Goal: Transaction & Acquisition: Purchase product/service

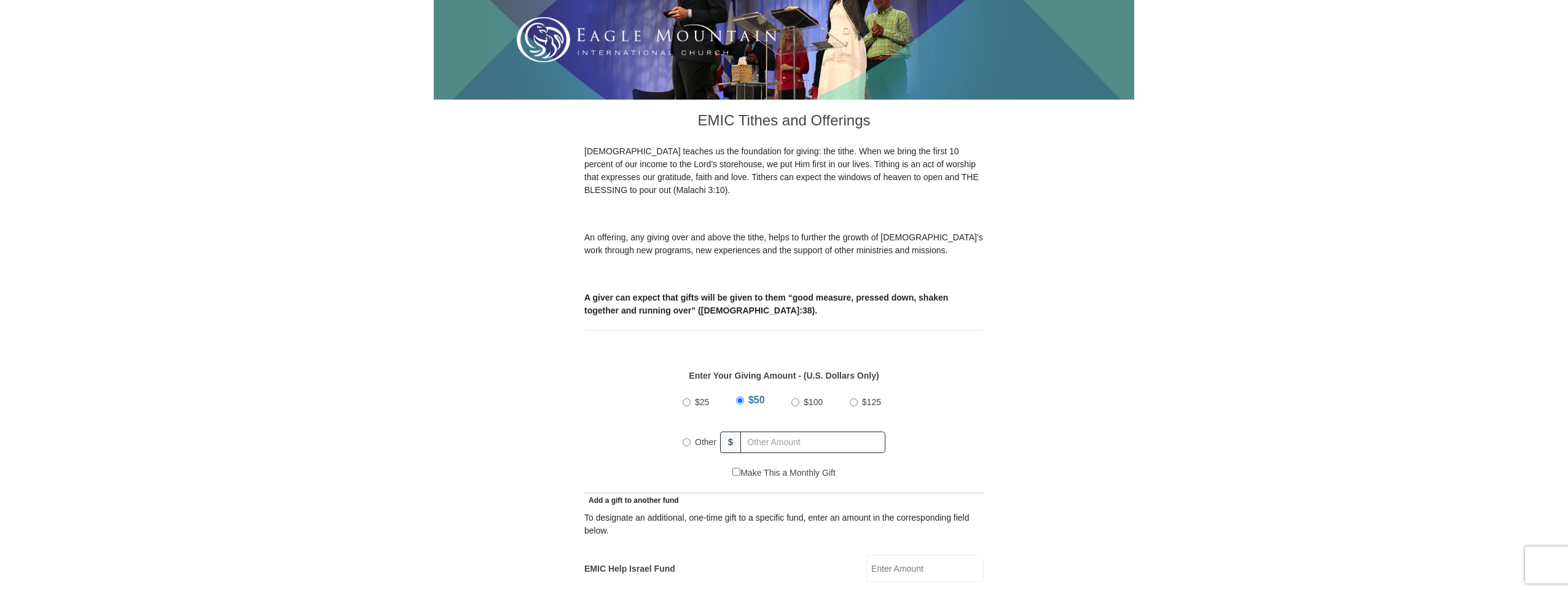
click at [798, 398] on input "$100" at bounding box center [795, 402] width 8 height 8
radio input "true"
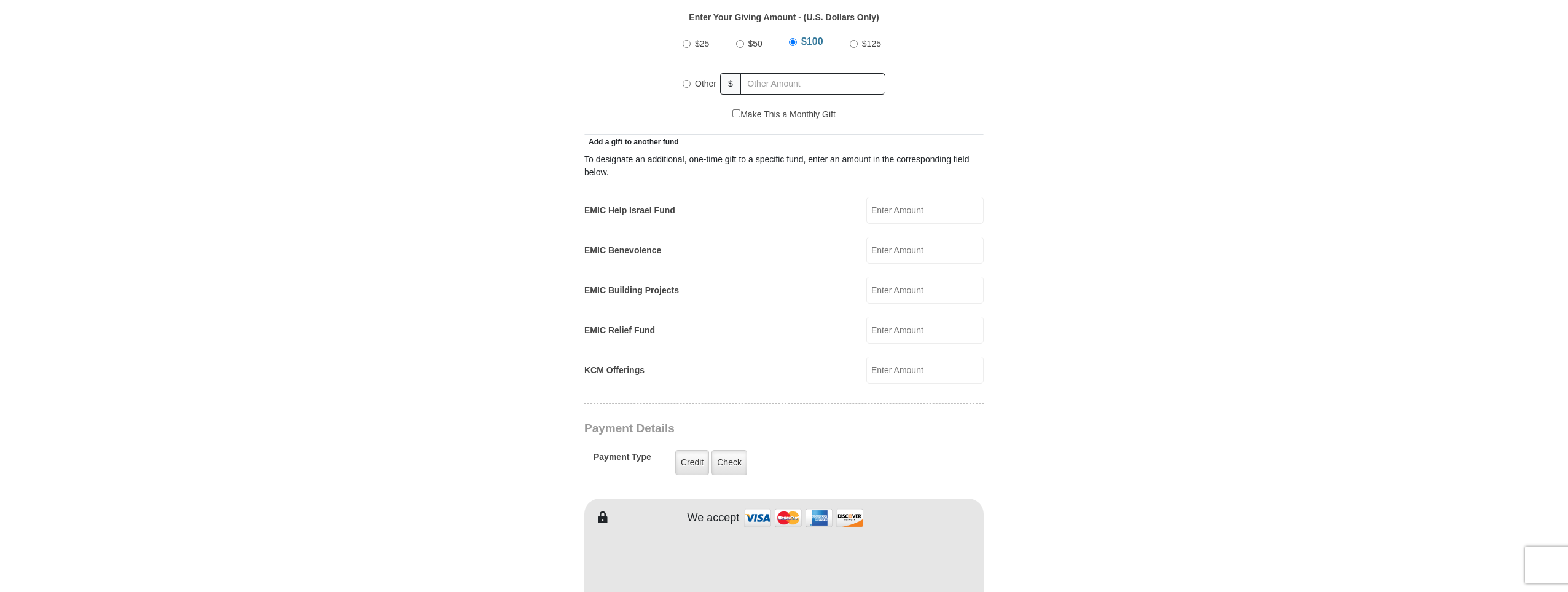
scroll to position [492, 0]
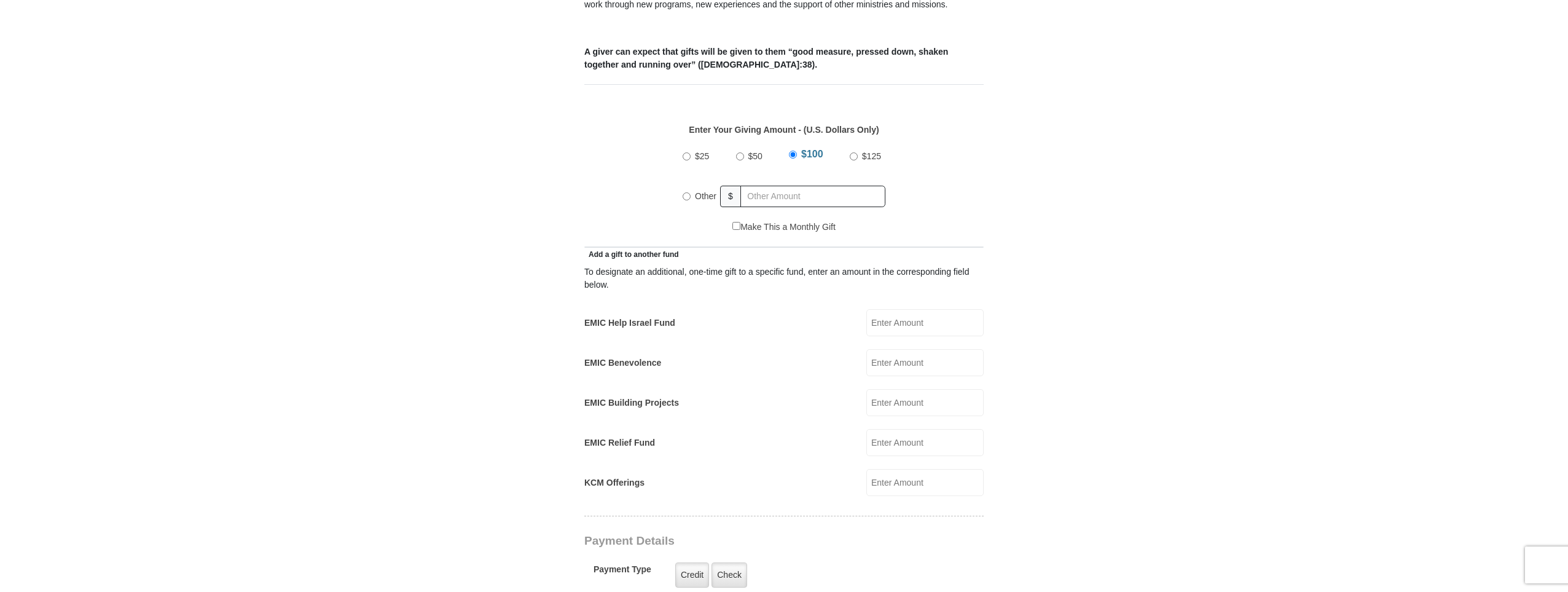
click at [885, 313] on input "EMIC Help Israel Fund" at bounding box center [925, 322] width 117 height 27
type input "100"
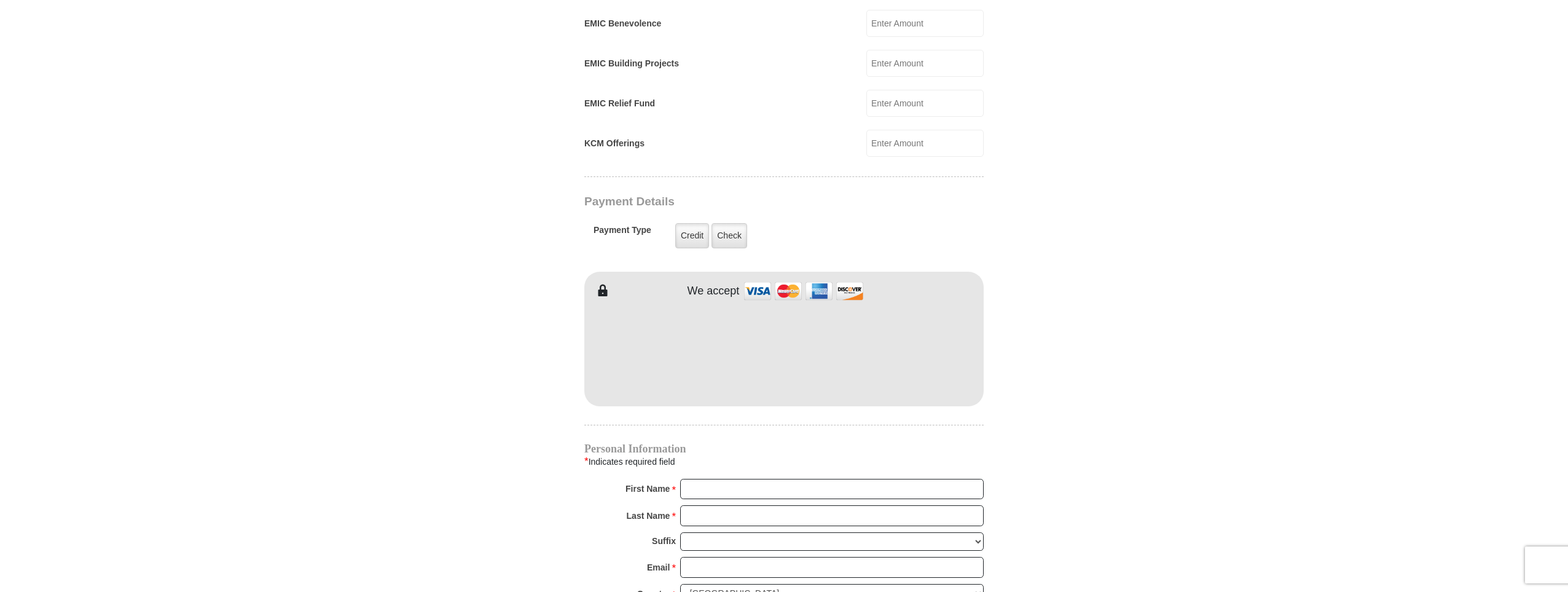
scroll to position [860, 0]
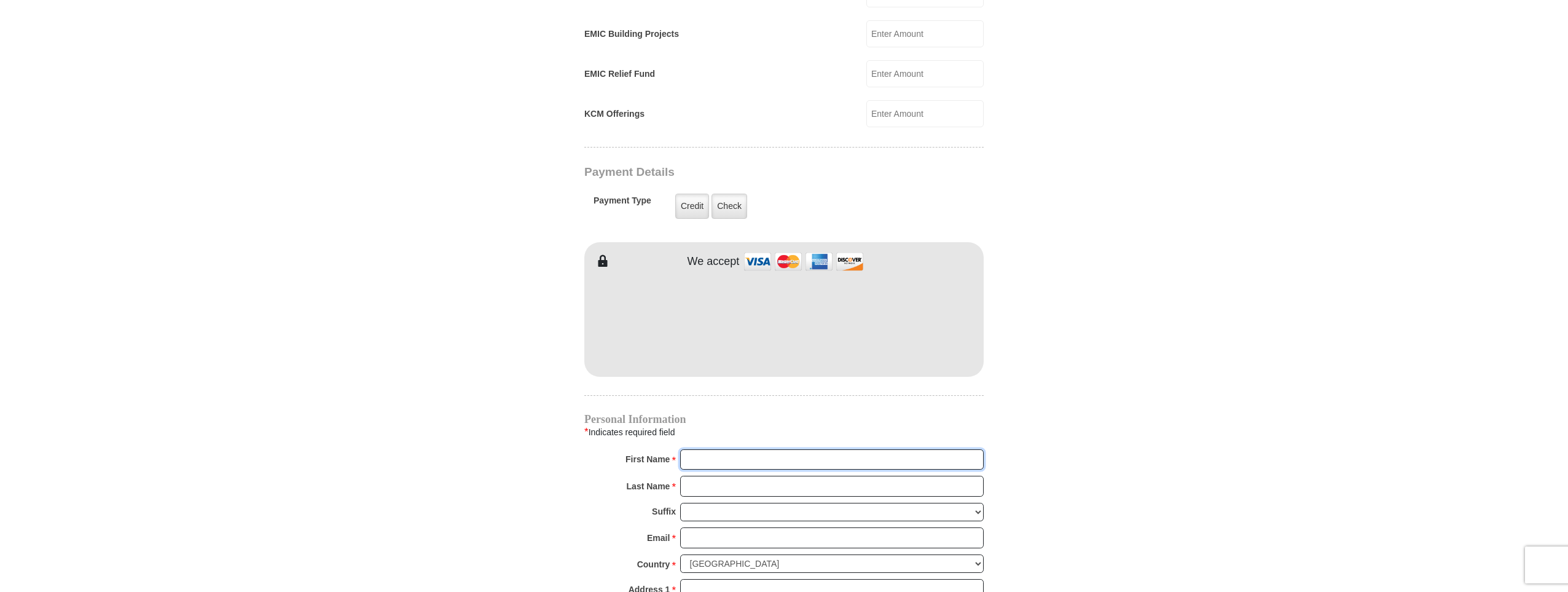
type input "Richard"
type input "Varno"
click at [1147, 436] on body "Eagle Mountain International Church Online Giving Because of gifts like yours, …" at bounding box center [784, 264] width 1568 height 2250
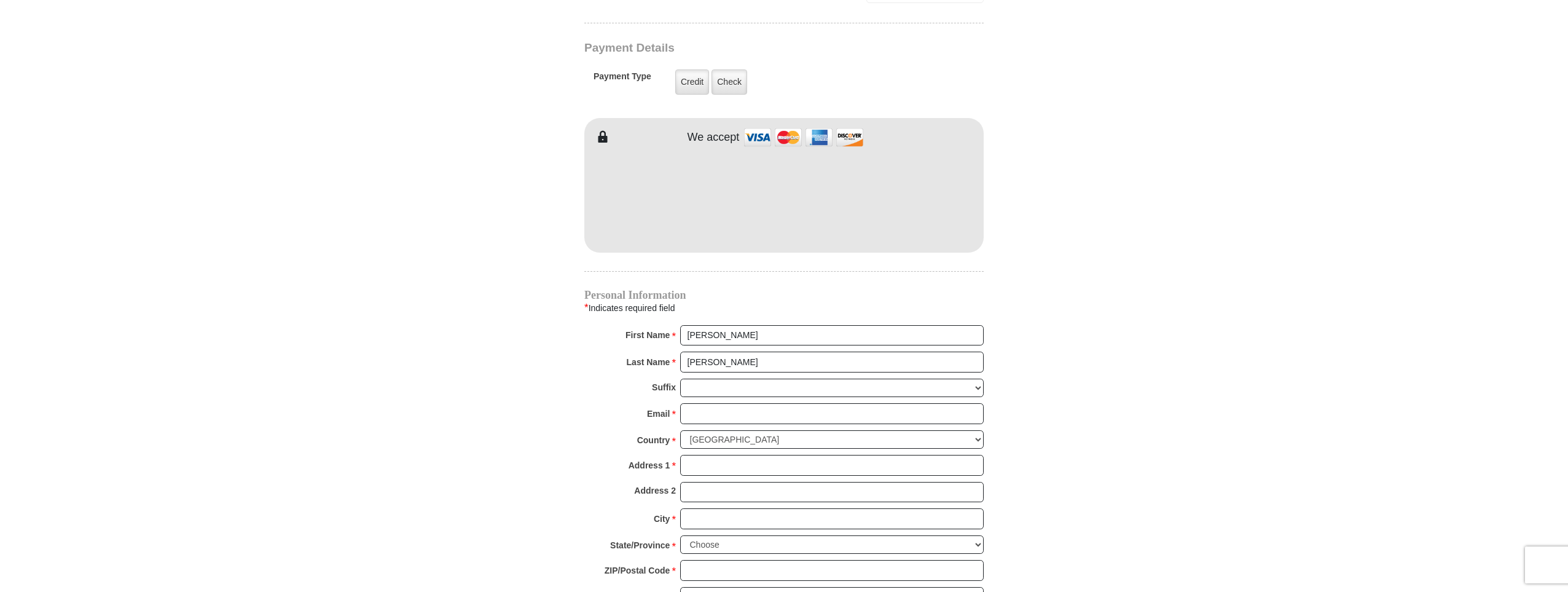
scroll to position [1106, 0]
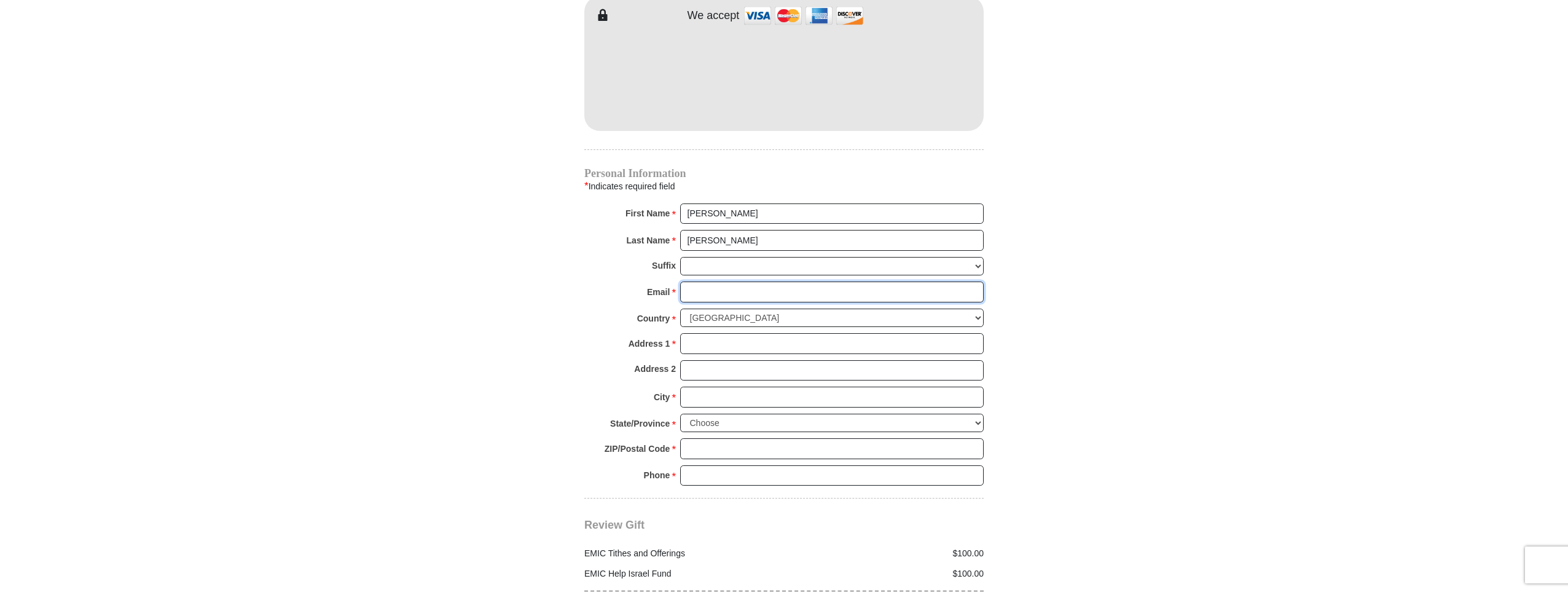
click at [714, 281] on input "Email *" at bounding box center [831, 292] width 303 height 21
type input "richard.varno@gmail.com"
type input "102 Hartman Drive"
type input "Suite G PMB 120"
type input "Lebanon"
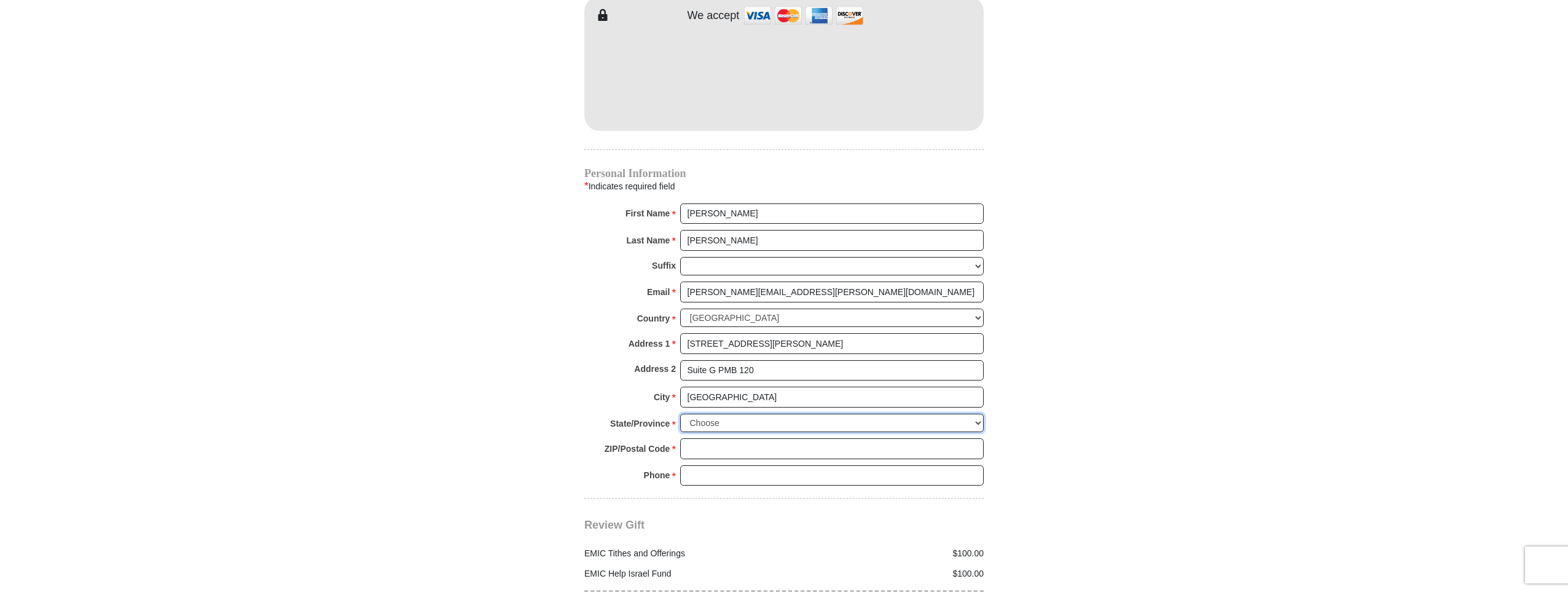
select select "TN"
type input "37087"
type input "6154791984"
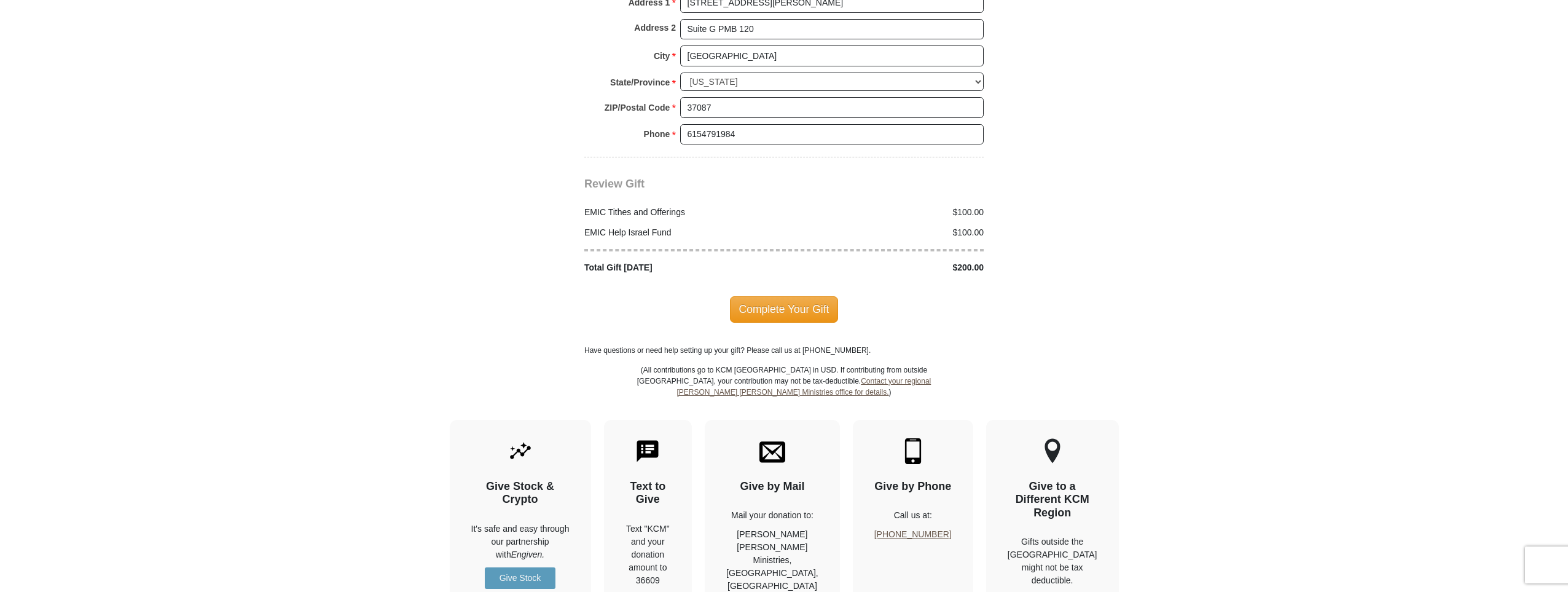
scroll to position [1475, 0]
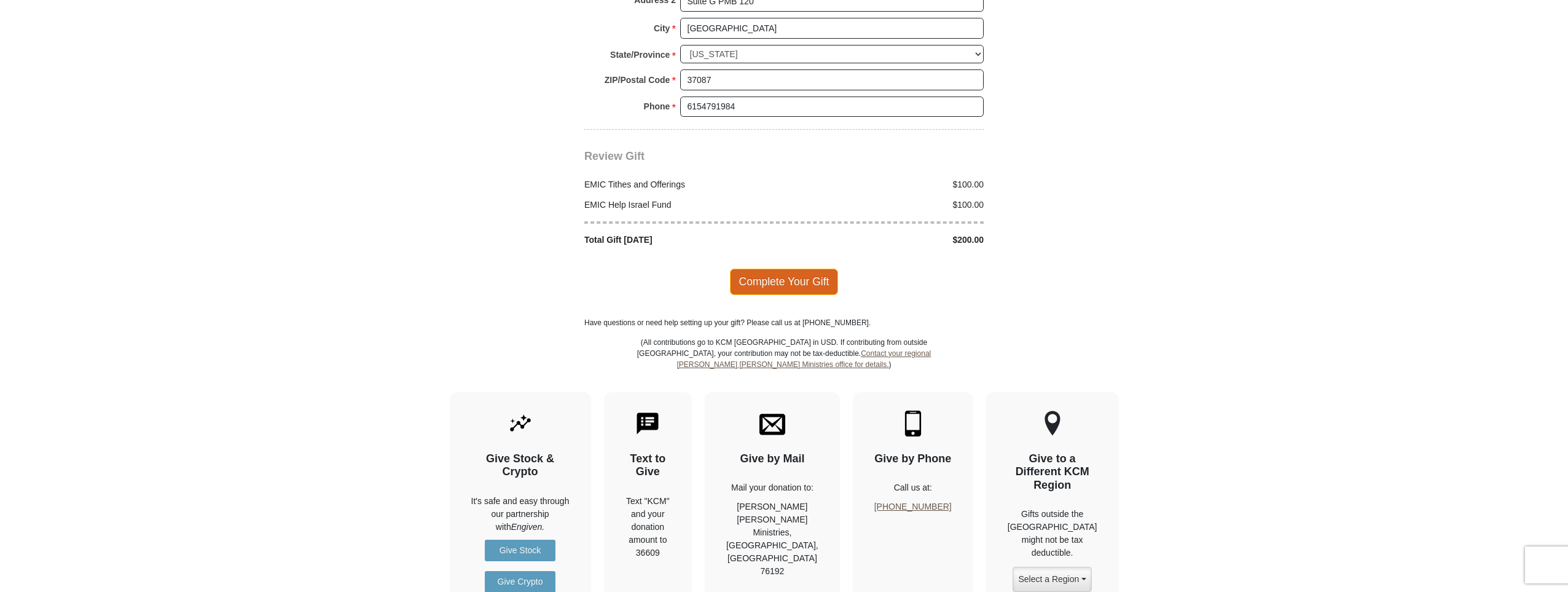
click at [791, 268] on span "Complete Your Gift" at bounding box center [784, 280] width 109 height 25
